Goal: Task Accomplishment & Management: Use online tool/utility

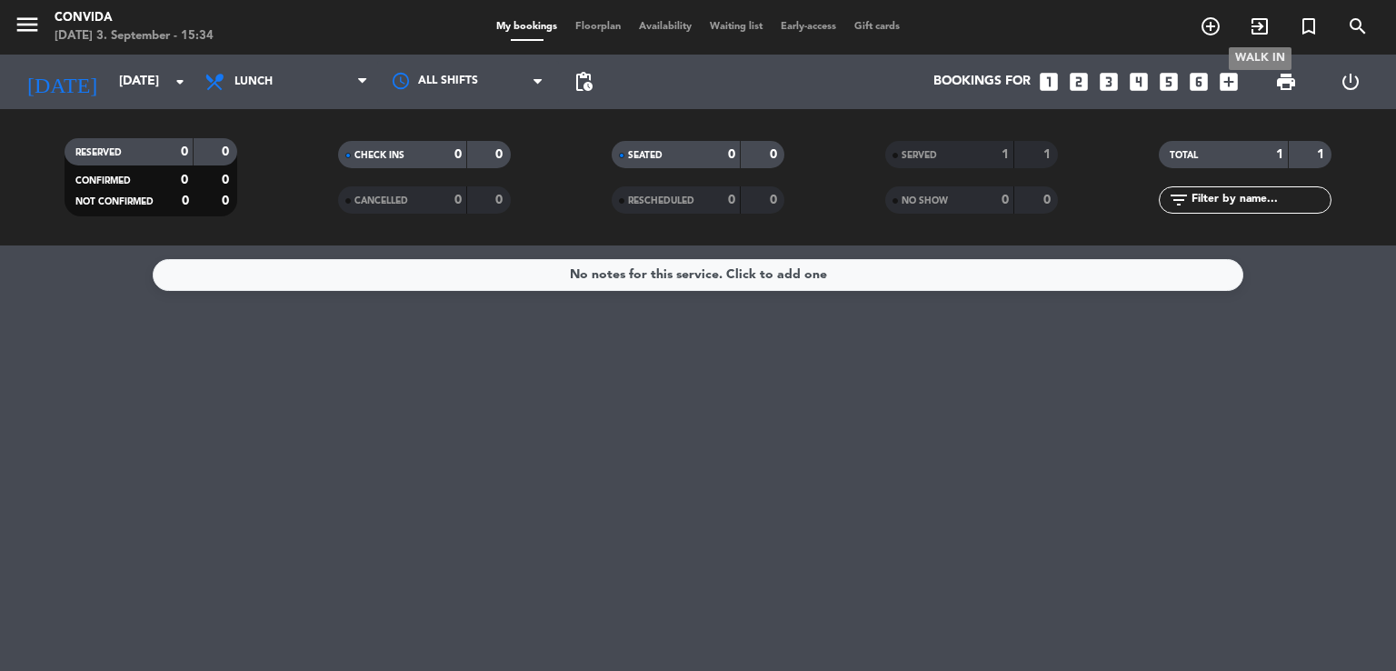
drag, startPoint x: 0, startPoint y: 0, endPoint x: 1254, endPoint y: 26, distance: 1254.4
click at [1254, 26] on icon "exit_to_app" at bounding box center [1260, 26] width 22 height 22
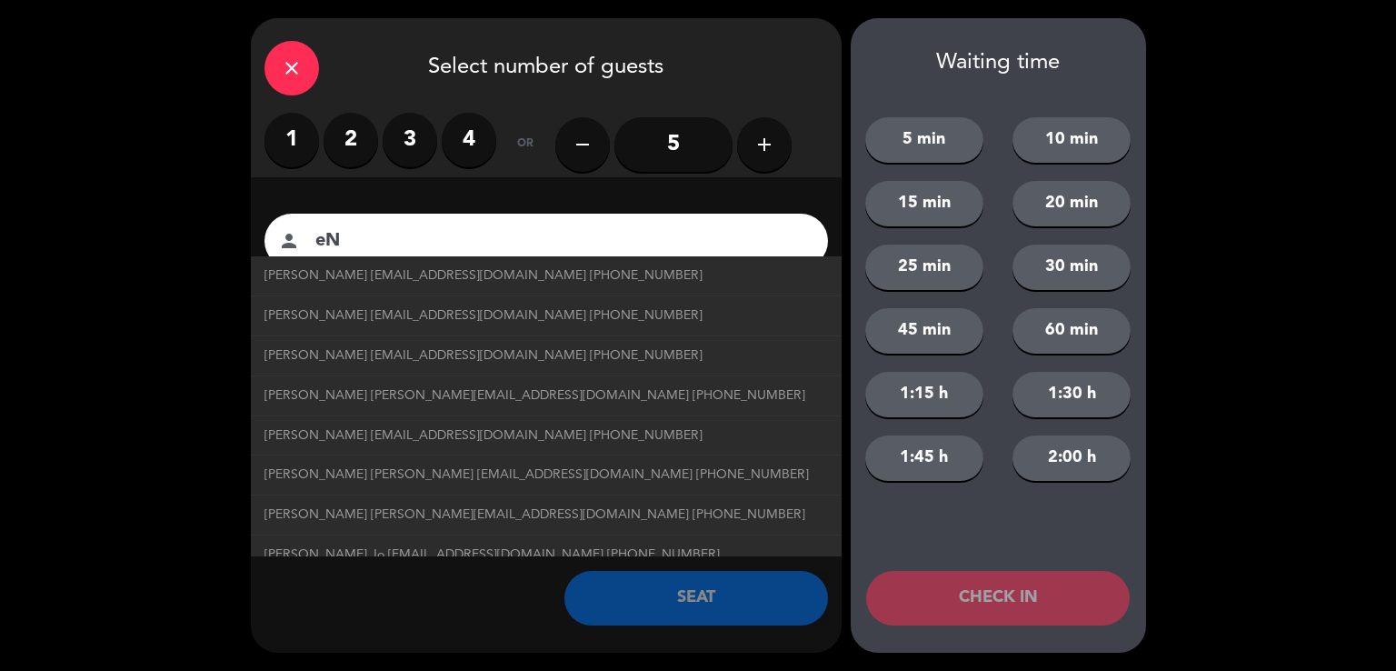
type input "e"
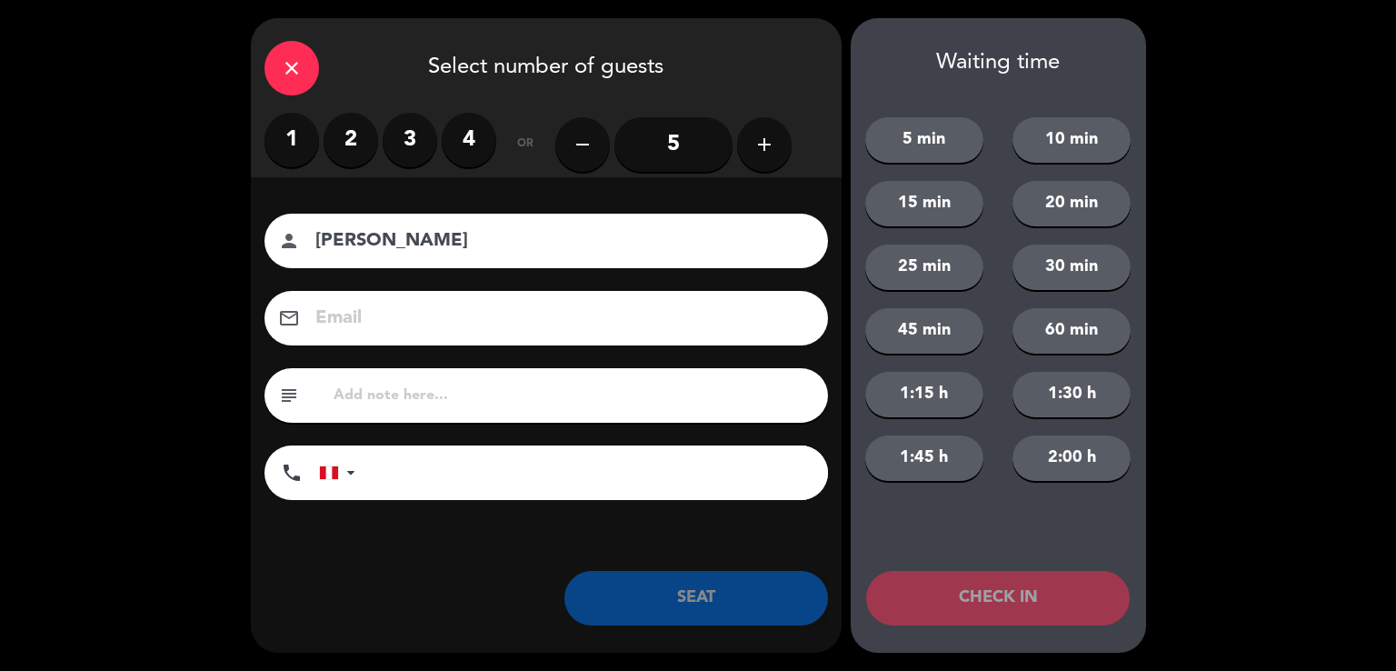
type input "[PERSON_NAME]"
click at [359, 145] on label "2" at bounding box center [351, 140] width 55 height 55
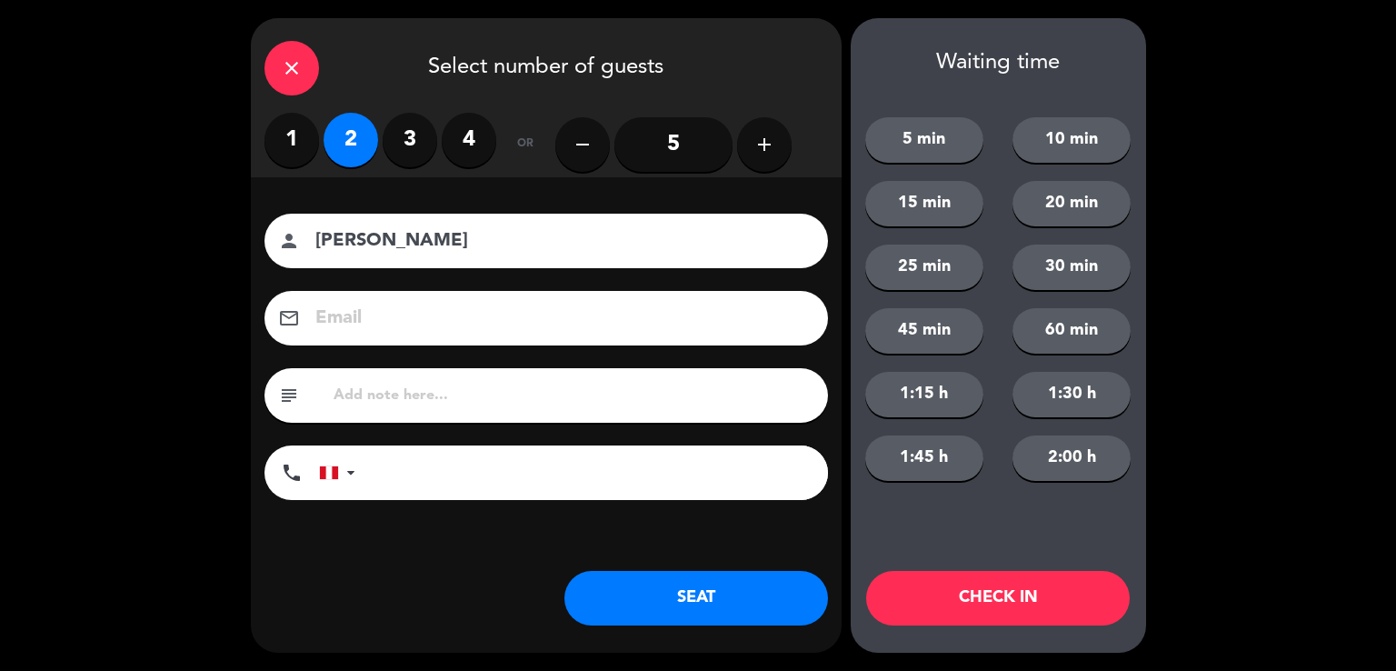
click at [680, 597] on button "SEAT" at bounding box center [696, 598] width 264 height 55
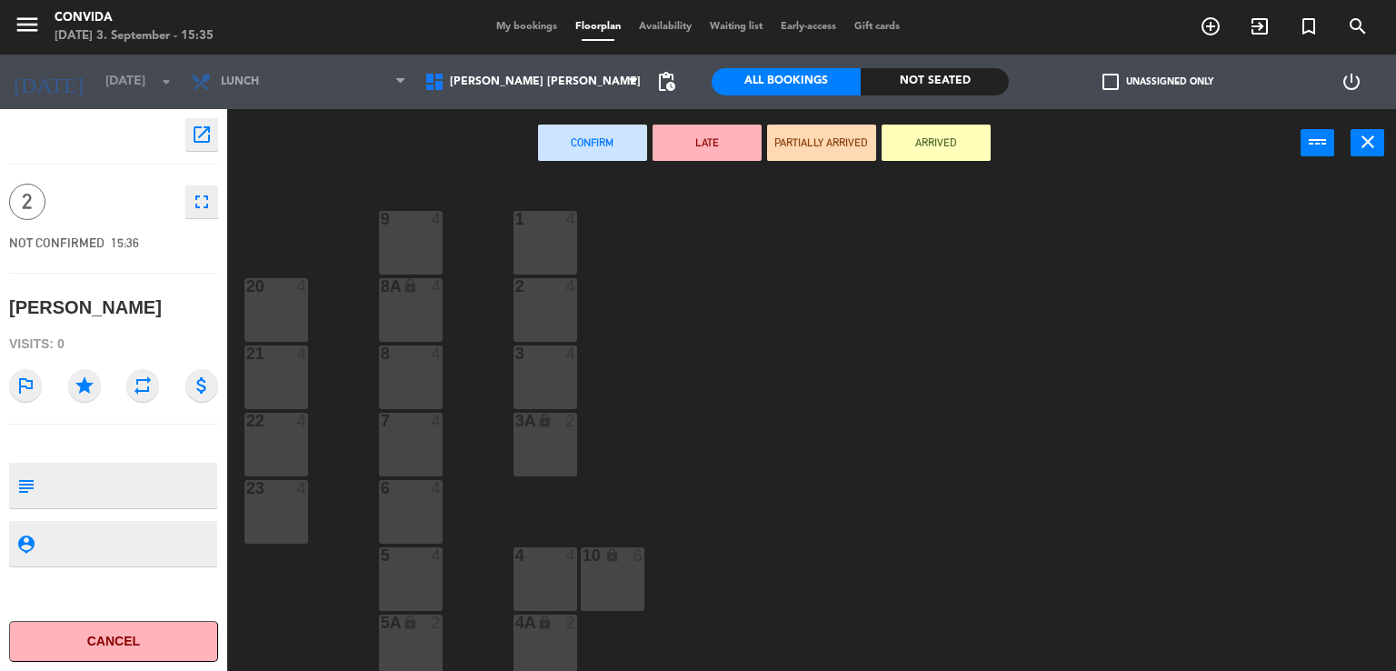
click at [445, 550] on div "4" at bounding box center [441, 555] width 30 height 16
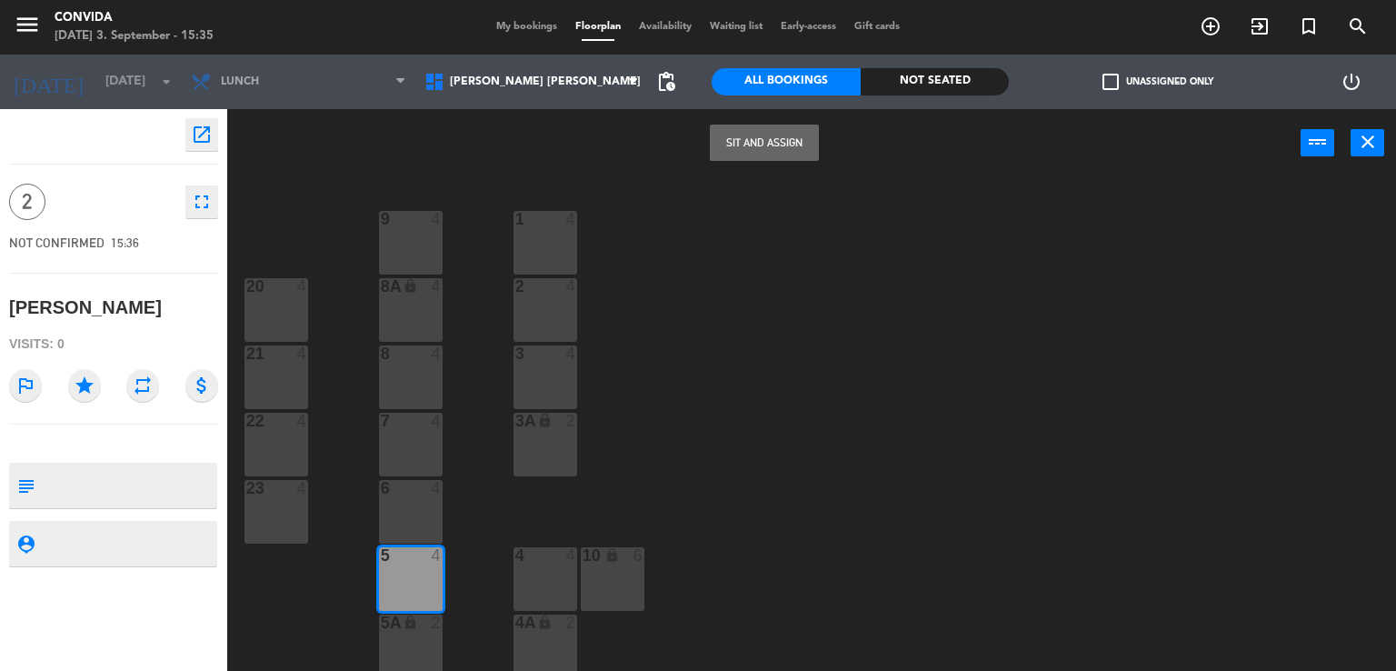
click at [782, 148] on button "Sit and Assign" at bounding box center [764, 143] width 109 height 36
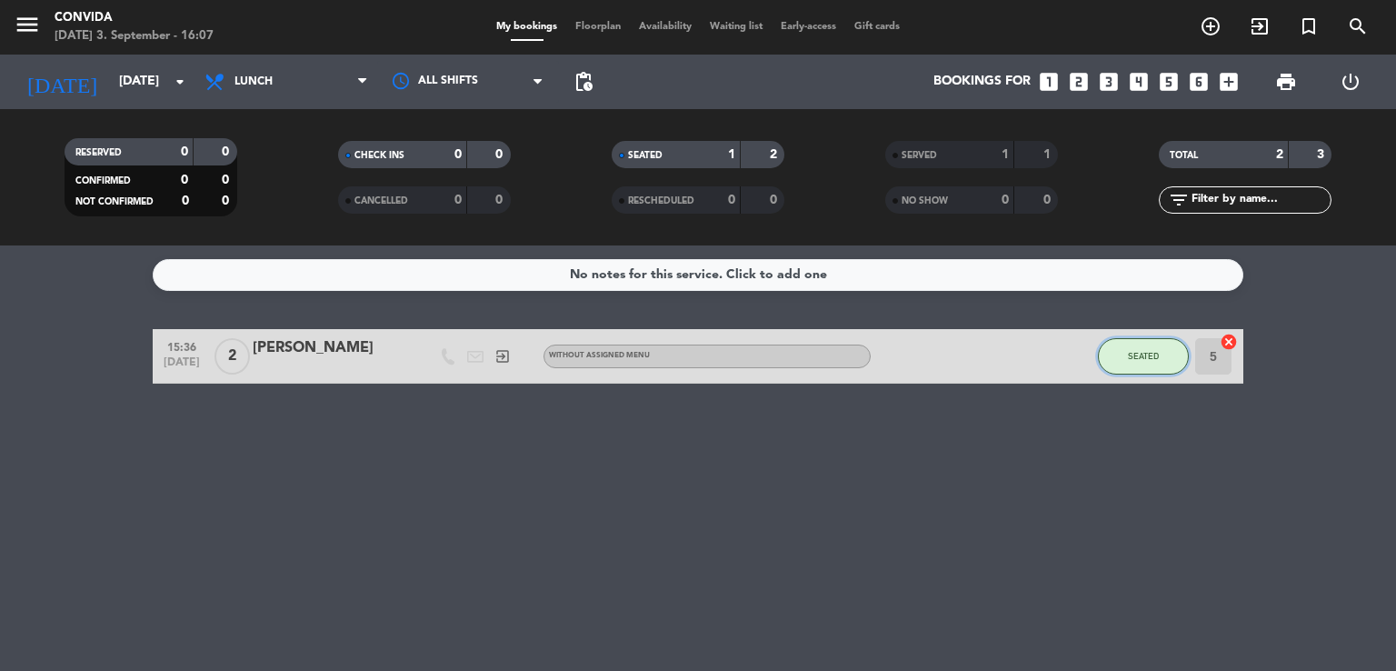
click at [1117, 353] on button "SEATED" at bounding box center [1143, 356] width 91 height 36
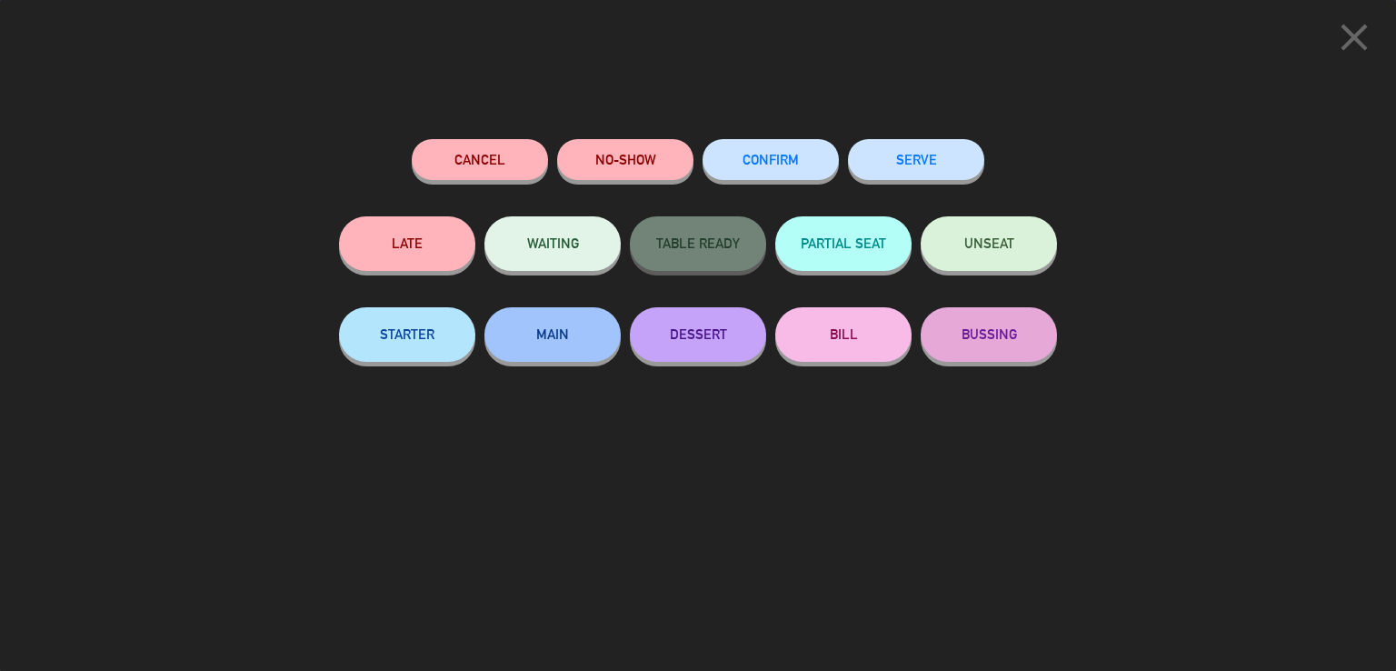
click at [938, 171] on button "SERVE" at bounding box center [916, 159] width 136 height 41
